Goal: Download file/media

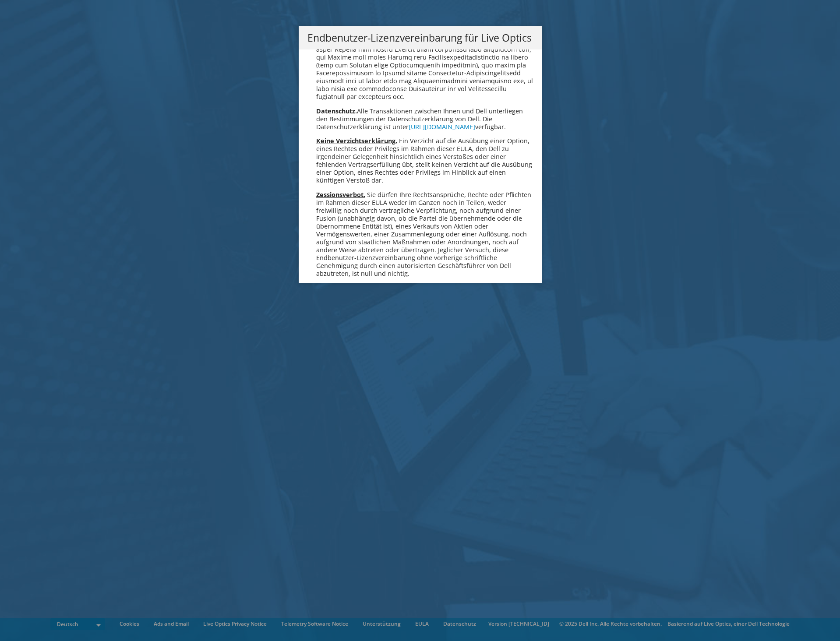
scroll to position [4306, 0]
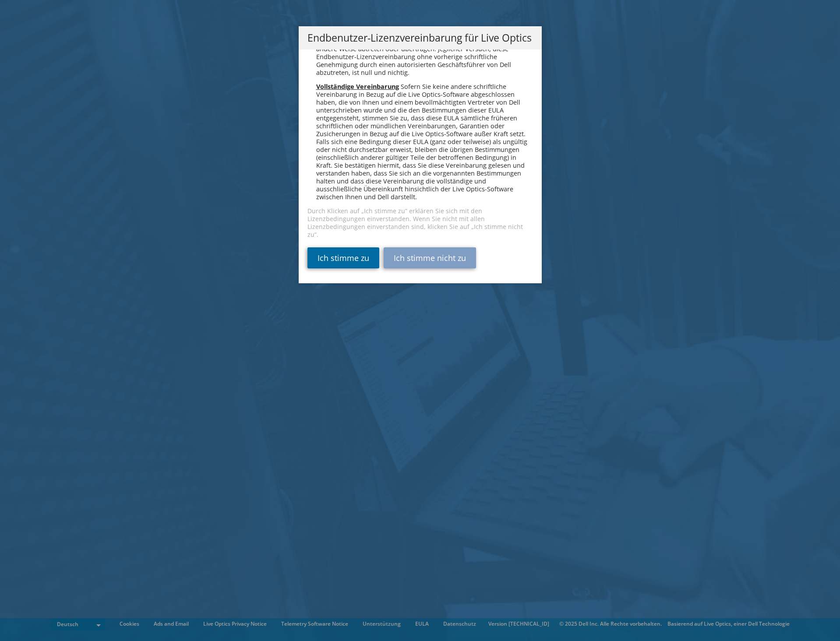
click at [347, 263] on link "Ich stimme zu" at bounding box center [344, 258] width 72 height 21
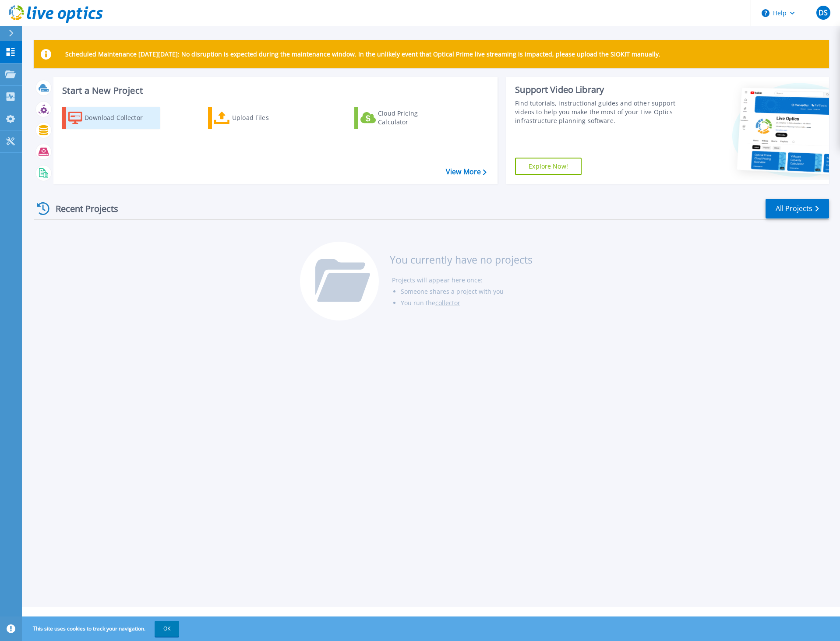
click at [102, 115] on div "Download Collector" at bounding box center [120, 118] width 70 height 18
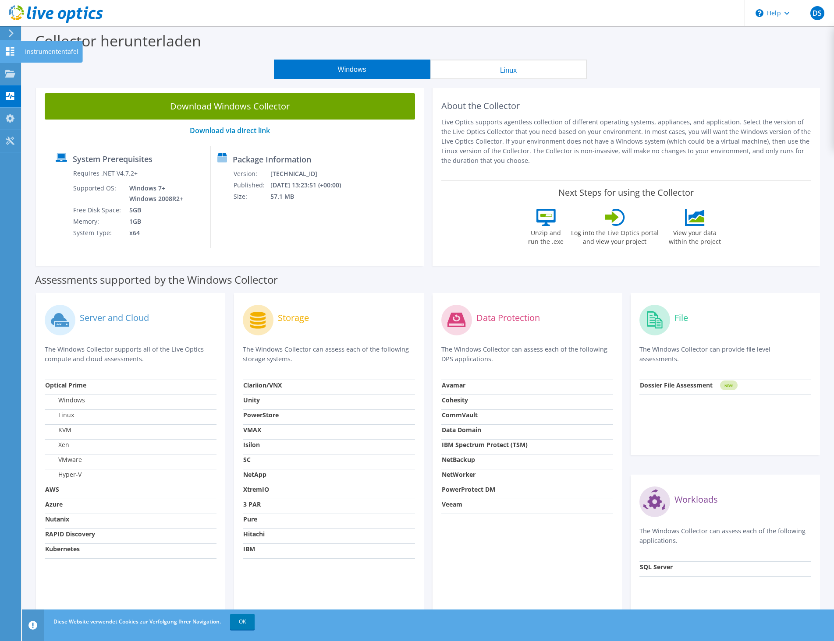
click at [11, 54] on icon at bounding box center [10, 51] width 11 height 8
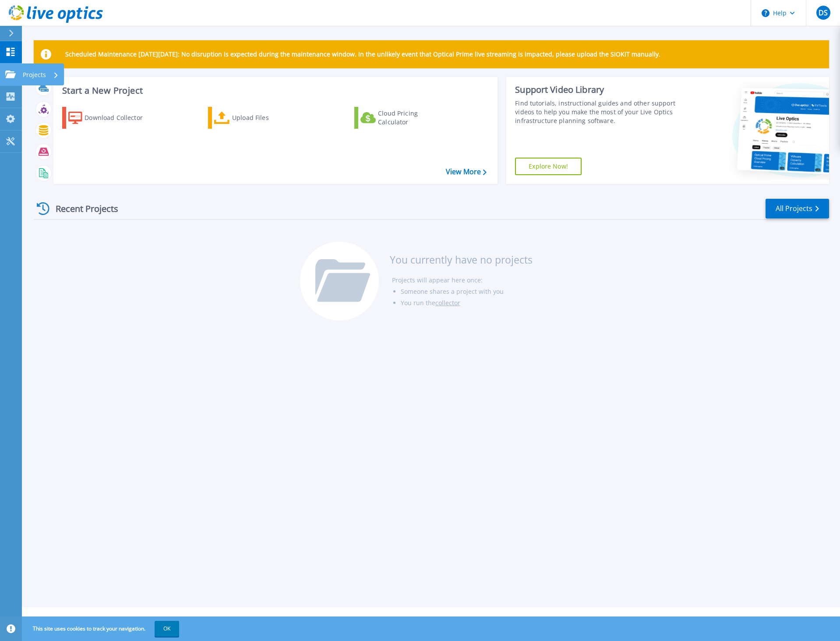
click at [12, 74] on icon at bounding box center [10, 74] width 11 height 7
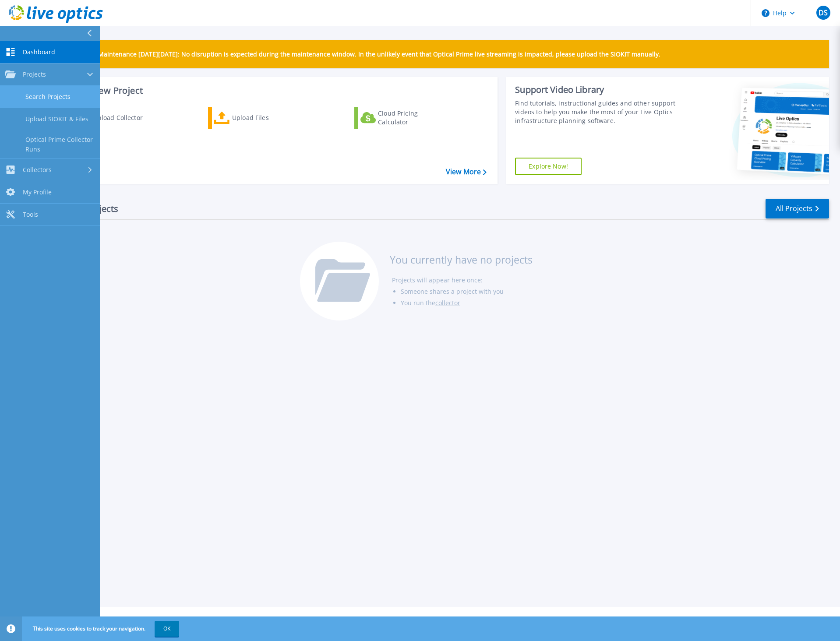
click at [27, 97] on link "Search Projects" at bounding box center [50, 97] width 100 height 22
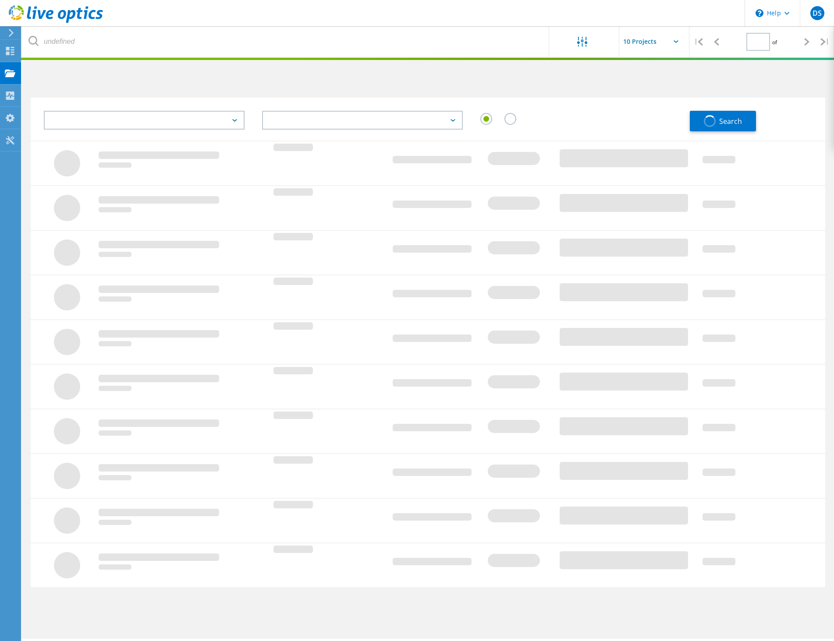
type input "1"
